Goal: Task Accomplishment & Management: Manage account settings

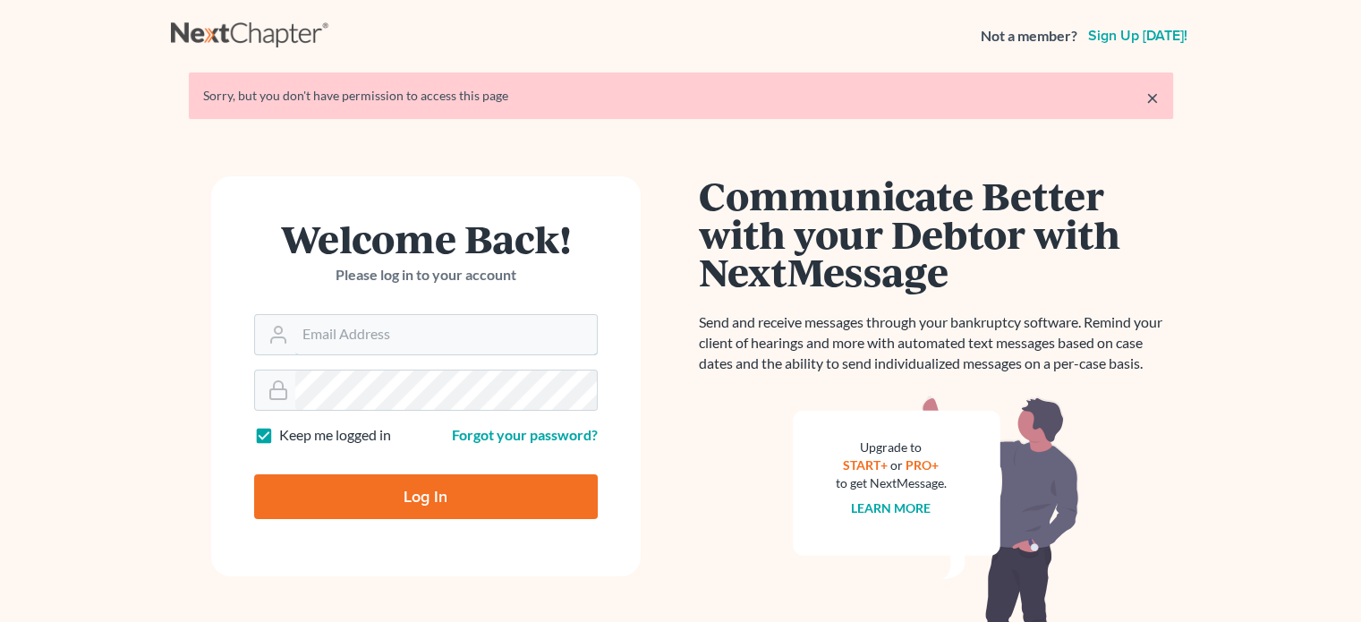
type input "[PERSON_NAME][EMAIL_ADDRESS][DOMAIN_NAME]"
click at [471, 499] on input "Log In" at bounding box center [426, 496] width 344 height 45
type input "Thinking..."
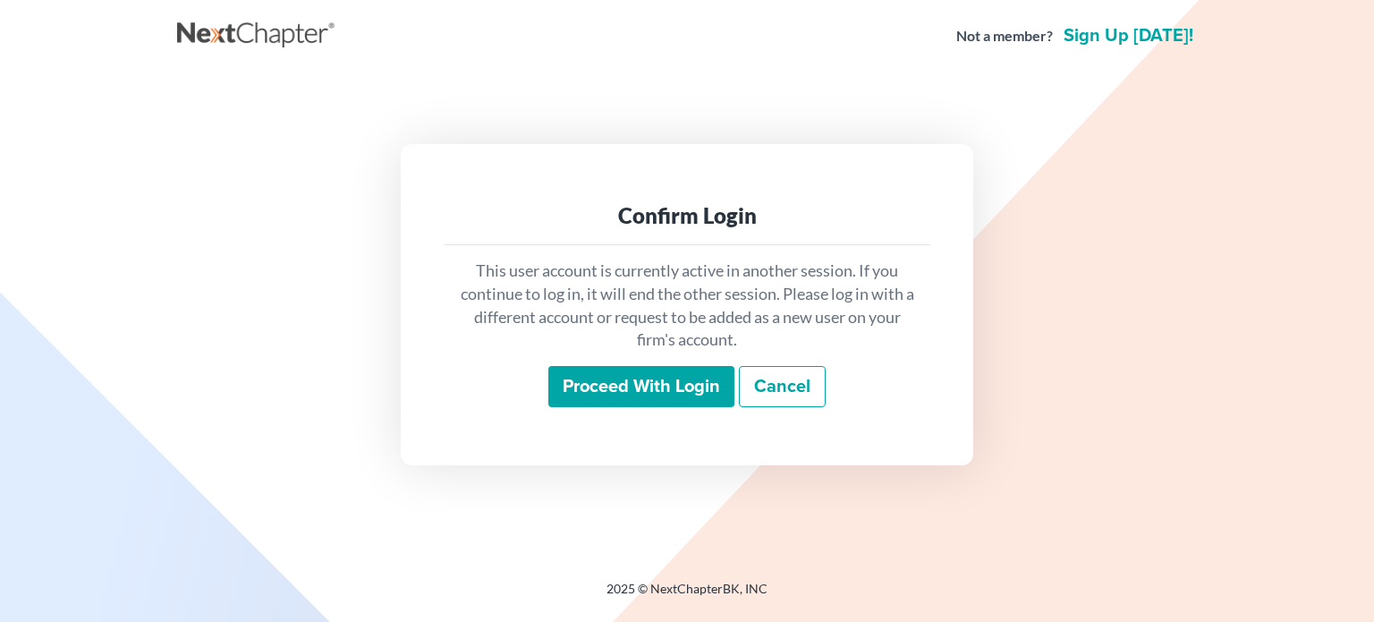
click at [646, 391] on input "Proceed with login" at bounding box center [641, 386] width 186 height 41
